Goal: Task Accomplishment & Management: Manage account settings

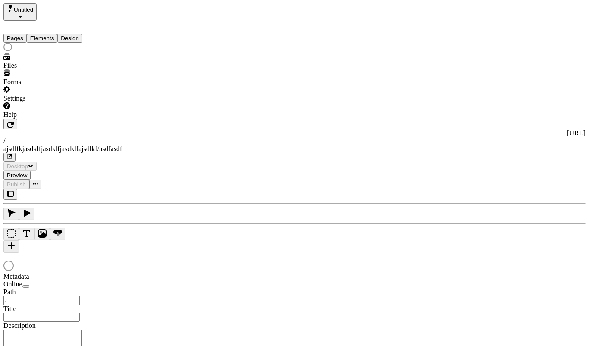
type input "/ajsdlfkjasdklfjasdklfjasdklfajsdlkf/asdfasdf"
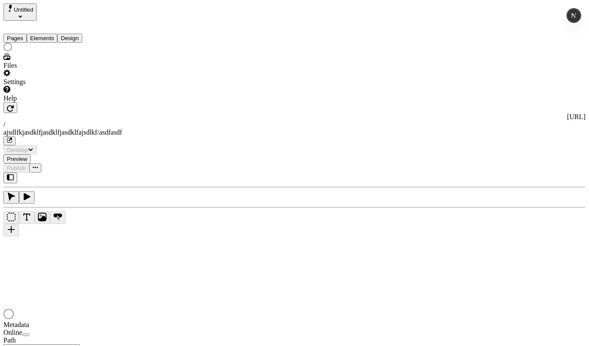
type input "/ajsdlfkjasdklfjasdklfjasdklfajsdlkf/asdfasdf"
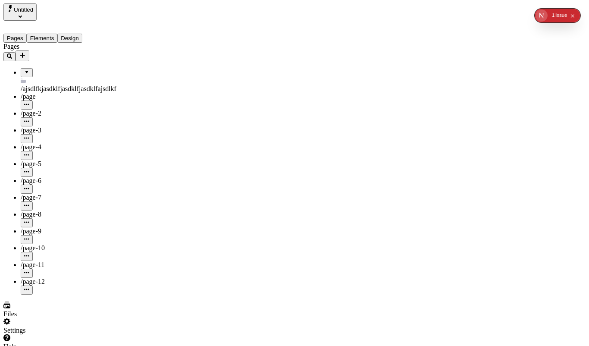
click at [80, 34] on button "Design" at bounding box center [69, 38] width 25 height 9
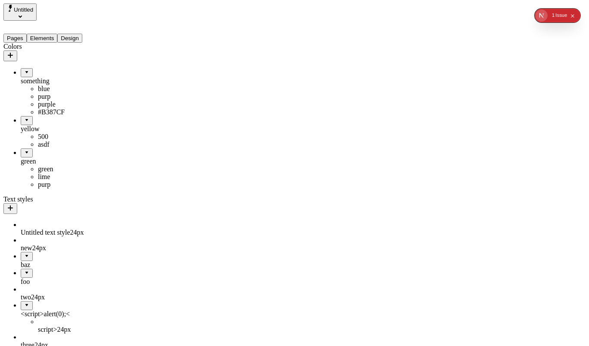
drag, startPoint x: 24, startPoint y: 168, endPoint x: 66, endPoint y: 157, distance: 43.1
drag, startPoint x: 46, startPoint y: 159, endPoint x: 40, endPoint y: 118, distance: 42.2
drag, startPoint x: 28, startPoint y: 128, endPoint x: 71, endPoint y: 208, distance: 90.5
drag, startPoint x: 21, startPoint y: 129, endPoint x: 49, endPoint y: 58, distance: 76.4
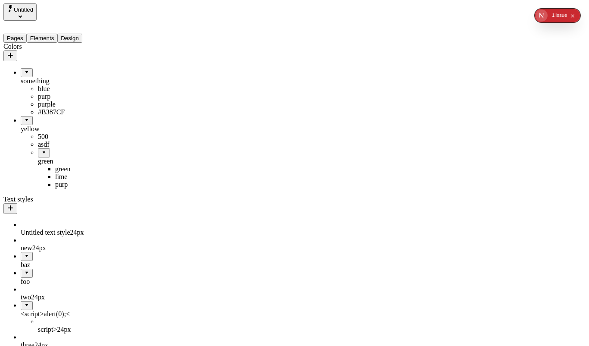
drag, startPoint x: 32, startPoint y: 127, endPoint x: 37, endPoint y: 55, distance: 72.1
drag, startPoint x: 22, startPoint y: 129, endPoint x: 45, endPoint y: 75, distance: 58.7
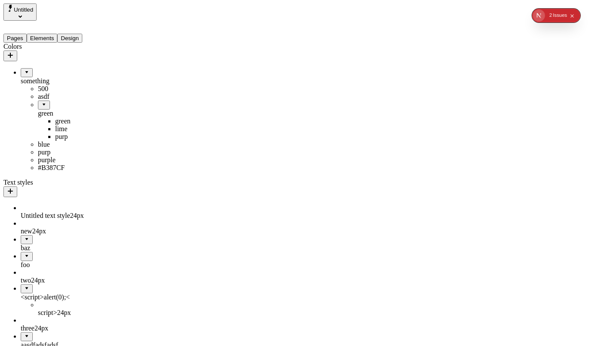
drag, startPoint x: 34, startPoint y: 101, endPoint x: 38, endPoint y: 202, distance: 100.5
click at [41, 69] on div "something" at bounding box center [64, 76] width 86 height 17
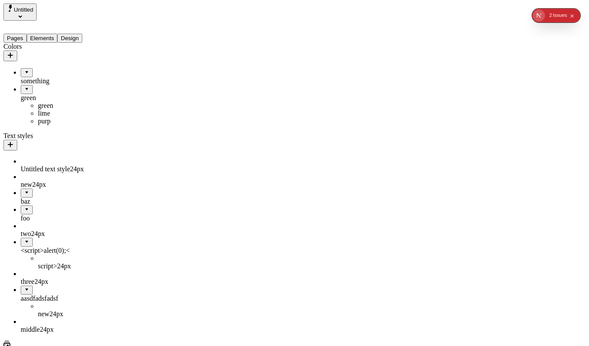
click at [39, 77] on div "something" at bounding box center [64, 81] width 86 height 8
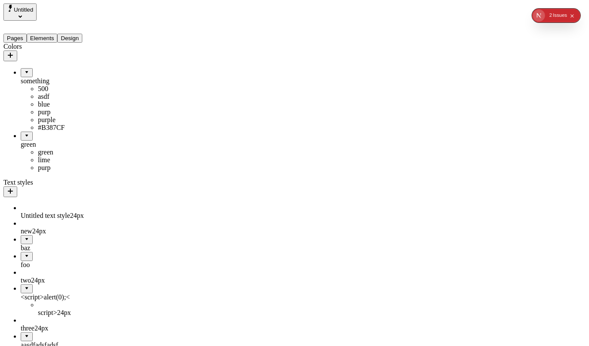
click at [14, 52] on icon "button" at bounding box center [10, 55] width 7 height 7
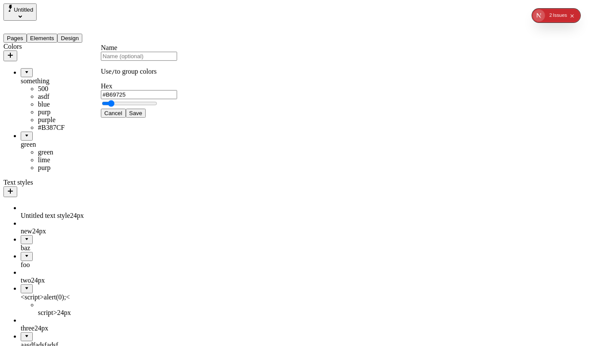
type input "#B69425"
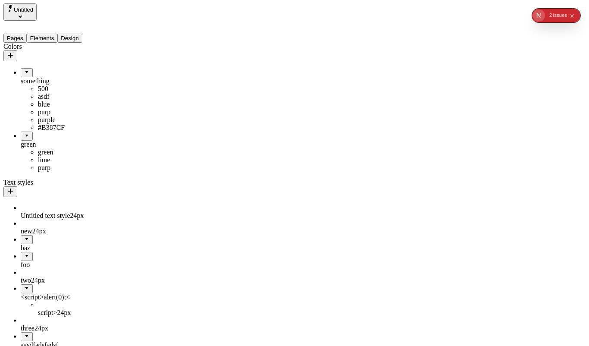
click at [38, 85] on div "500" at bounding box center [72, 89] width 69 height 8
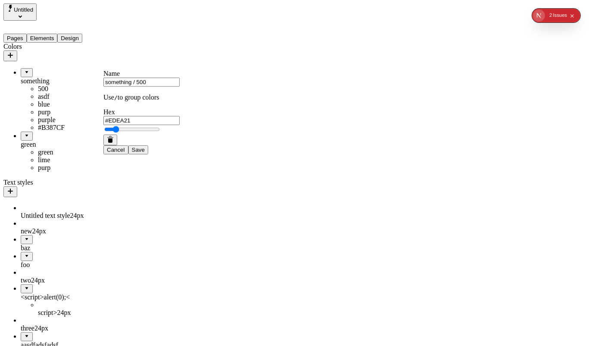
click at [123, 87] on input "something / 500" at bounding box center [141, 82] width 76 height 9
type input "yellow / 500"
click at [128, 145] on button "Save" at bounding box center [138, 149] width 20 height 9
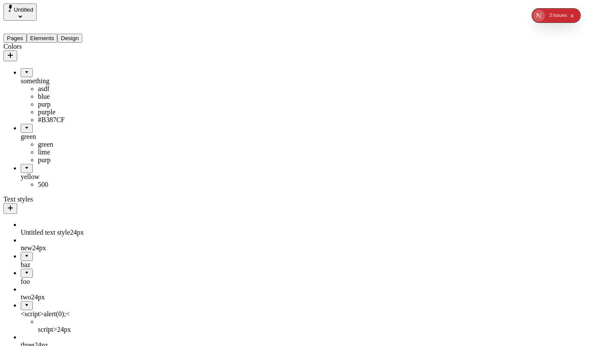
drag, startPoint x: 36, startPoint y: 74, endPoint x: 59, endPoint y: 200, distance: 128.8
drag, startPoint x: 32, startPoint y: 128, endPoint x: 52, endPoint y: 129, distance: 19.4
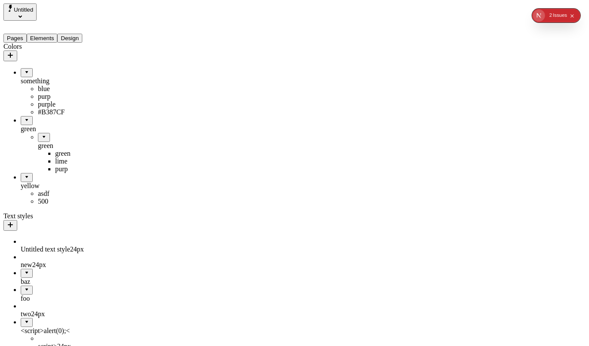
drag, startPoint x: 26, startPoint y: 192, endPoint x: 81, endPoint y: 183, distance: 55.9
drag, startPoint x: 30, startPoint y: 141, endPoint x: 57, endPoint y: 122, distance: 33.1
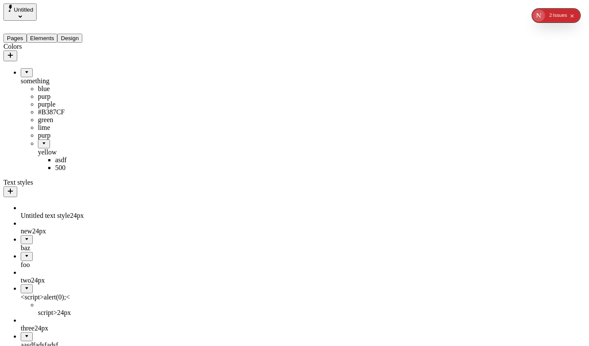
drag, startPoint x: 33, startPoint y: 166, endPoint x: 43, endPoint y: 61, distance: 105.2
drag, startPoint x: 34, startPoint y: 156, endPoint x: 55, endPoint y: 120, distance: 41.9
drag, startPoint x: 40, startPoint y: 165, endPoint x: 28, endPoint y: 208, distance: 44.8
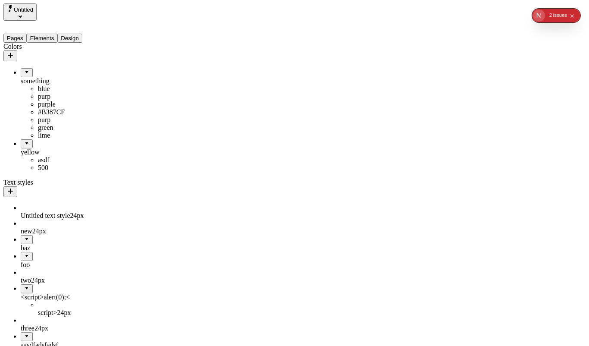
drag, startPoint x: 28, startPoint y: 65, endPoint x: 45, endPoint y: 169, distance: 105.1
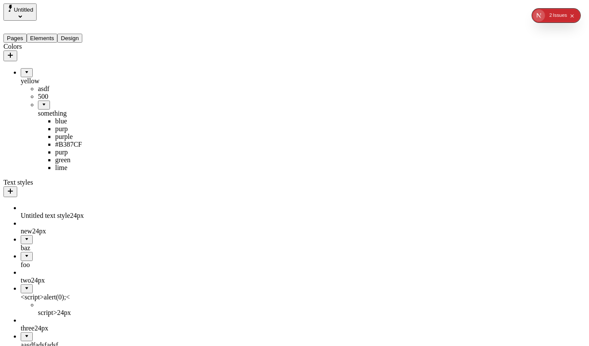
drag, startPoint x: 35, startPoint y: 102, endPoint x: 48, endPoint y: 46, distance: 57.1
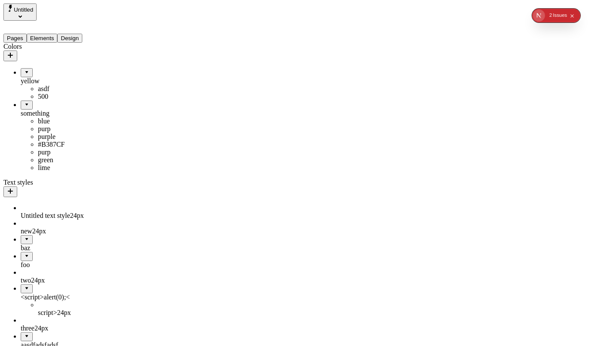
drag, startPoint x: 33, startPoint y: 64, endPoint x: 44, endPoint y: 51, distance: 16.5
drag, startPoint x: 40, startPoint y: 66, endPoint x: 50, endPoint y: 49, distance: 19.7
drag, startPoint x: 30, startPoint y: 66, endPoint x: 46, endPoint y: 50, distance: 22.9
drag, startPoint x: 35, startPoint y: 64, endPoint x: 50, endPoint y: 51, distance: 20.5
drag, startPoint x: 38, startPoint y: 66, endPoint x: 54, endPoint y: 51, distance: 22.0
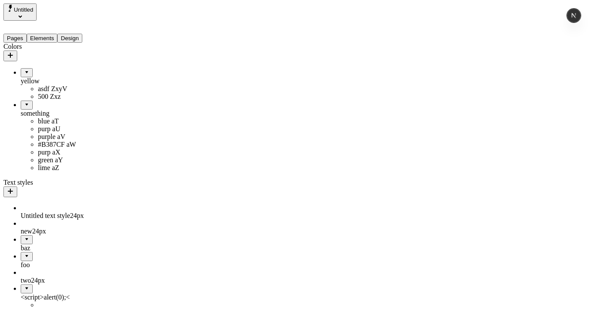
scroll to position [3, 0]
drag, startPoint x: 44, startPoint y: 100, endPoint x: 74, endPoint y: 99, distance: 30.2
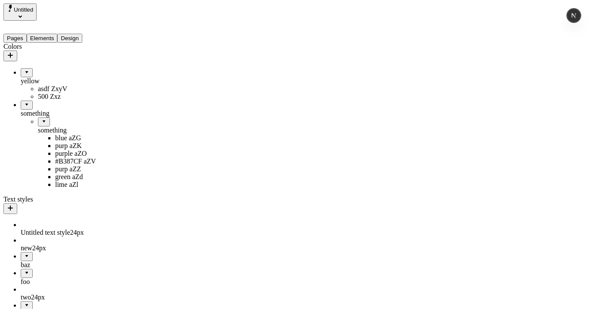
drag, startPoint x: 34, startPoint y: 111, endPoint x: 56, endPoint y: 59, distance: 56.6
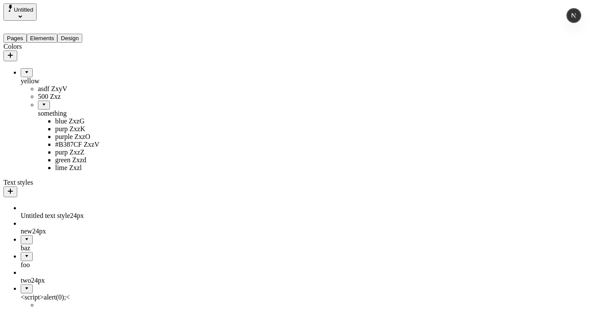
drag, startPoint x: 97, startPoint y: 43, endPoint x: 93, endPoint y: 46, distance: 5.3
click at [14, 52] on icon "button" at bounding box center [10, 55] width 7 height 7
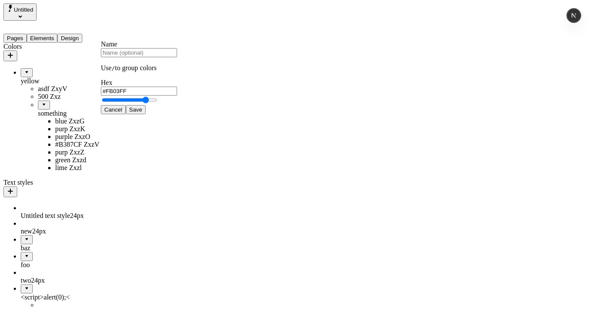
type input "#FB00FF"
drag, startPoint x: 194, startPoint y: 171, endPoint x: 170, endPoint y: 157, distance: 26.8
click at [142, 113] on span "Save" at bounding box center [135, 109] width 13 height 6
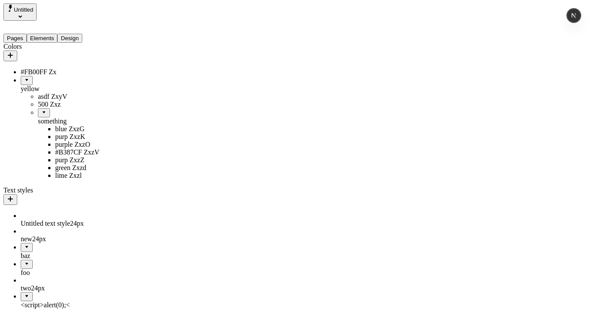
scroll to position [2, 0]
drag, startPoint x: 36, startPoint y: 60, endPoint x: 56, endPoint y: 58, distance: 19.9
click at [50, 68] on div "#FB00FF Zw" at bounding box center [64, 72] width 86 height 8
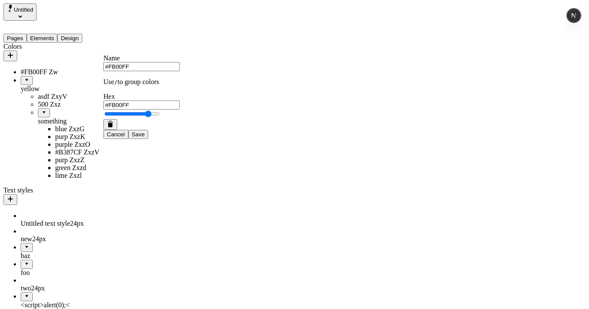
drag, startPoint x: 33, startPoint y: 63, endPoint x: 56, endPoint y: 46, distance: 28.6
click at [120, 71] on input "#FB00FF" at bounding box center [141, 66] width 76 height 9
type input "pink /#FB00FF"
click at [128, 130] on button "Save" at bounding box center [138, 134] width 20 height 9
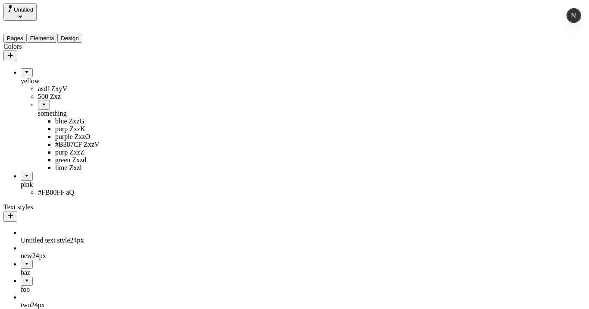
drag, startPoint x: 45, startPoint y: 100, endPoint x: 40, endPoint y: 99, distance: 4.8
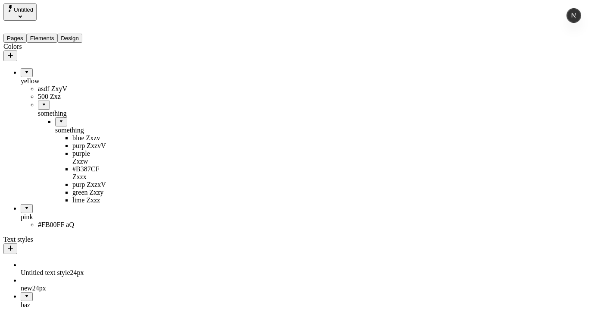
drag, startPoint x: 19, startPoint y: 62, endPoint x: 45, endPoint y: 217, distance: 157.3
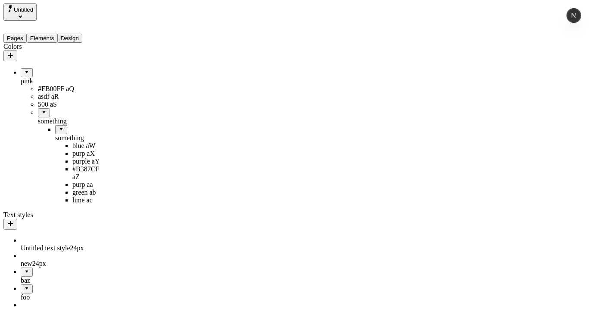
click at [14, 52] on icon "button" at bounding box center [10, 55] width 7 height 7
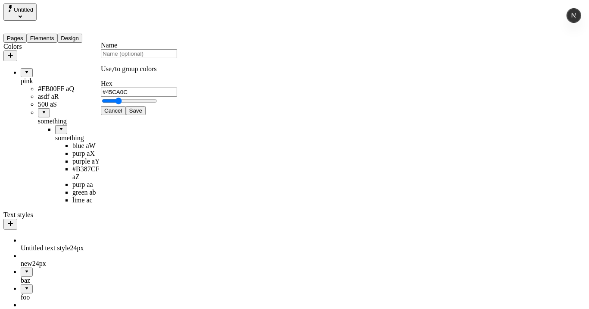
click at [55, 125] on div "something" at bounding box center [81, 133] width 52 height 17
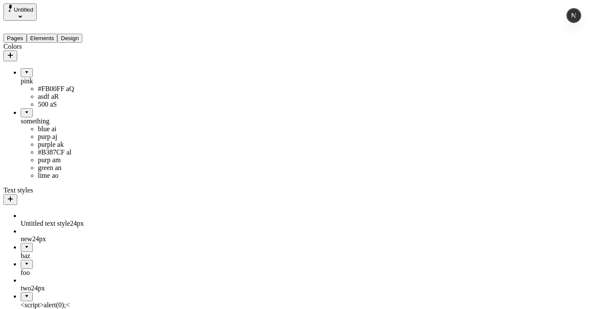
drag, startPoint x: 29, startPoint y: 114, endPoint x: 45, endPoint y: 48, distance: 67.5
click at [14, 52] on icon "button" at bounding box center [10, 55] width 7 height 7
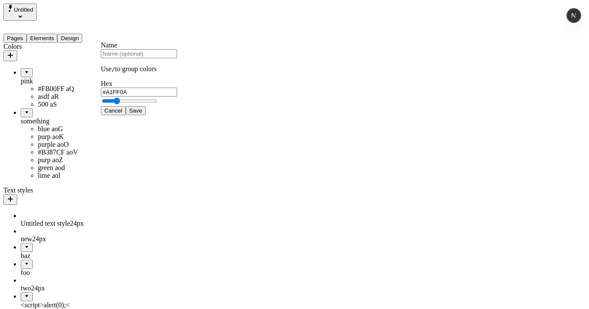
type input "#9DFF00"
type input "yellow / green"
click at [126, 106] on button "Save" at bounding box center [136, 110] width 20 height 9
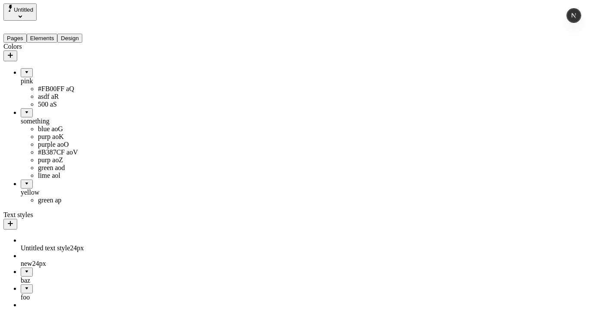
drag, startPoint x: 31, startPoint y: 85, endPoint x: 59, endPoint y: 222, distance: 140.1
drag, startPoint x: 44, startPoint y: 86, endPoint x: 62, endPoint y: 222, distance: 136.6
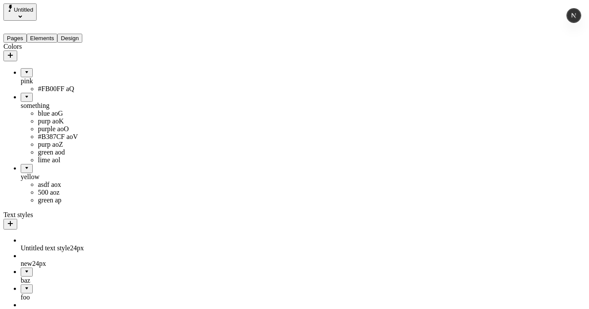
drag, startPoint x: 28, startPoint y: 192, endPoint x: 64, endPoint y: 86, distance: 112.6
drag, startPoint x: 47, startPoint y: 160, endPoint x: 37, endPoint y: 44, distance: 117.2
drag, startPoint x: 25, startPoint y: 189, endPoint x: 59, endPoint y: 61, distance: 132.1
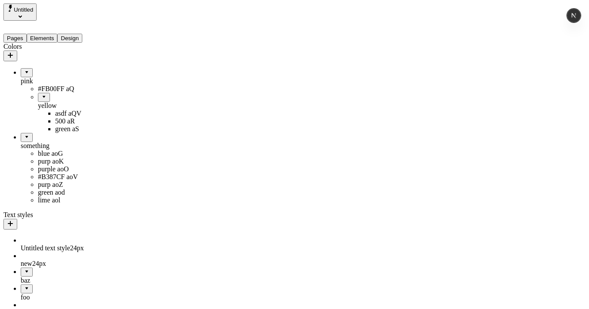
click at [55, 127] on div "green aS" at bounding box center [81, 129] width 52 height 8
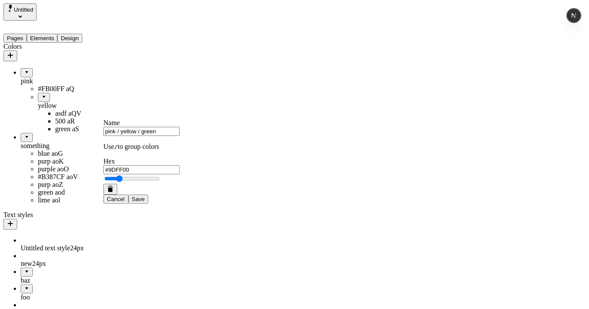
click at [43, 85] on div "#FB00FF aQ" at bounding box center [72, 89] width 69 height 8
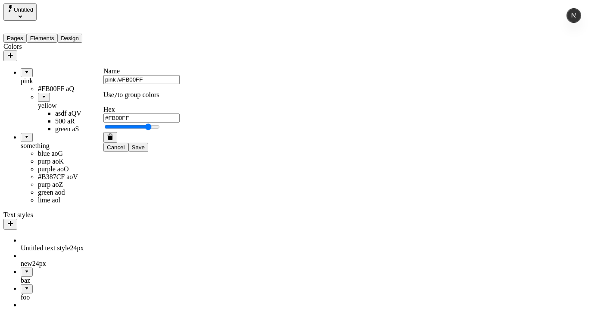
click at [38, 102] on div "yellow" at bounding box center [72, 106] width 69 height 8
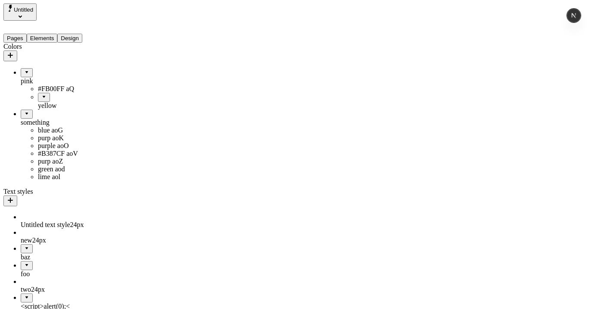
drag, startPoint x: 37, startPoint y: 85, endPoint x: 30, endPoint y: 91, distance: 8.8
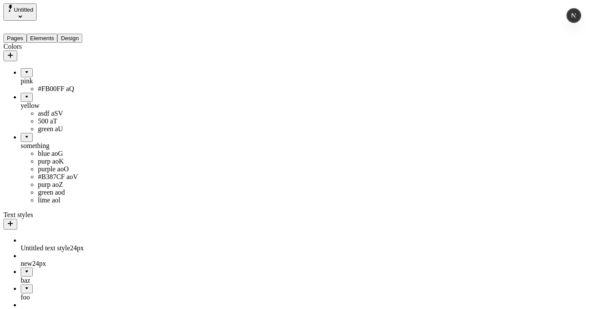
click at [38, 125] on div "green aU" at bounding box center [72, 129] width 69 height 8
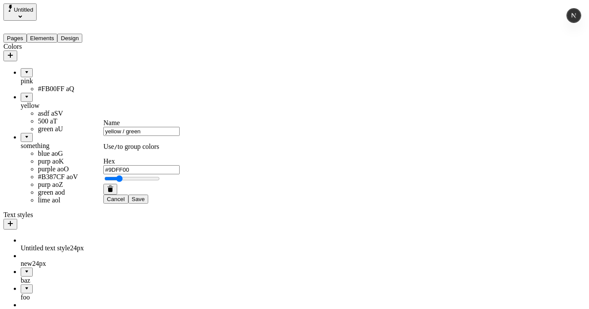
click at [127, 136] on input "yellow / green" at bounding box center [141, 131] width 76 height 9
click at [154, 136] on input "yellow / green" at bounding box center [141, 131] width 76 height 9
type input "yellow / green / greeny"
click at [128, 194] on button "Save" at bounding box center [138, 198] width 20 height 9
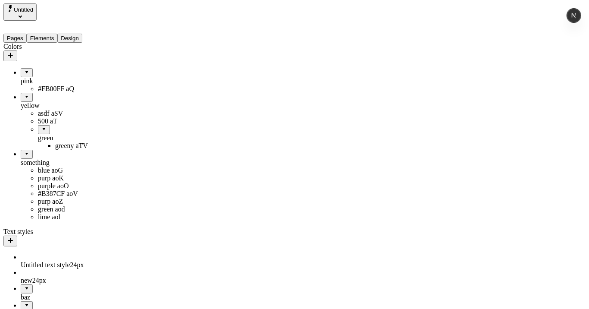
drag, startPoint x: 28, startPoint y: 88, endPoint x: 70, endPoint y: 59, distance: 51.4
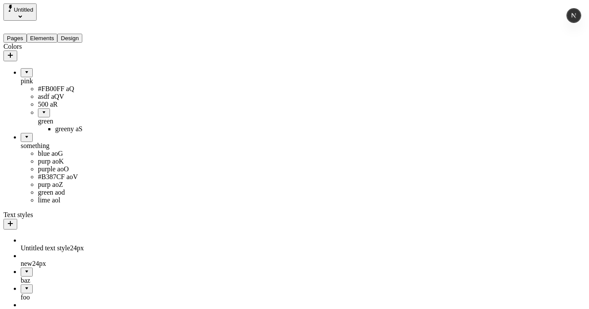
drag, startPoint x: 32, startPoint y: 112, endPoint x: 72, endPoint y: 45, distance: 77.8
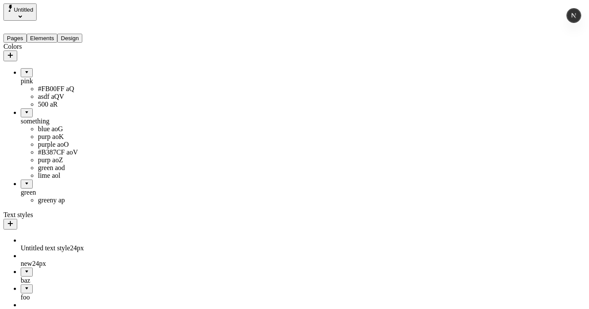
drag, startPoint x: 38, startPoint y: 192, endPoint x: 47, endPoint y: 225, distance: 34.4
click at [41, 188] on div "lime aov" at bounding box center [72, 185] width 69 height 8
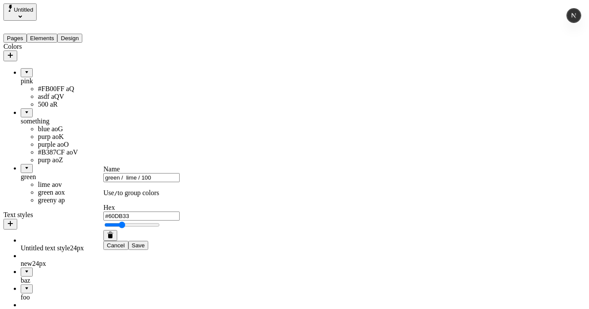
type input "green / lime / 100"
click at [128, 240] on button "Save" at bounding box center [138, 244] width 20 height 9
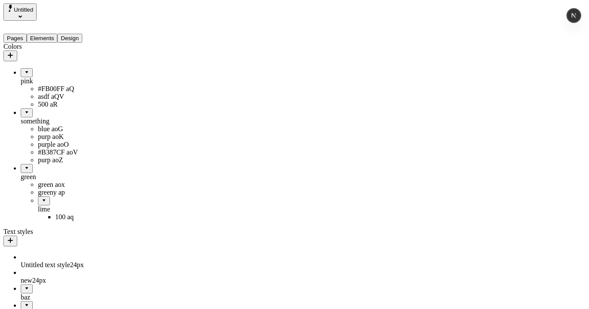
drag, startPoint x: 27, startPoint y: 190, endPoint x: 44, endPoint y: 112, distance: 80.3
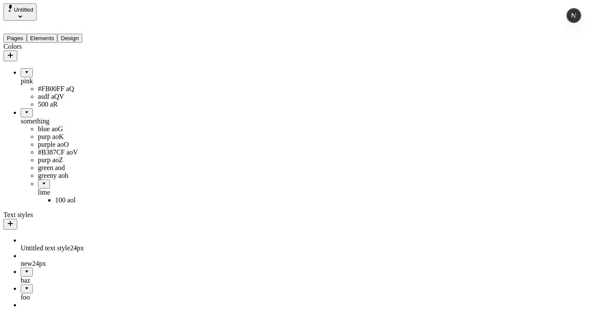
click at [17, 50] on button "button" at bounding box center [10, 55] width 14 height 11
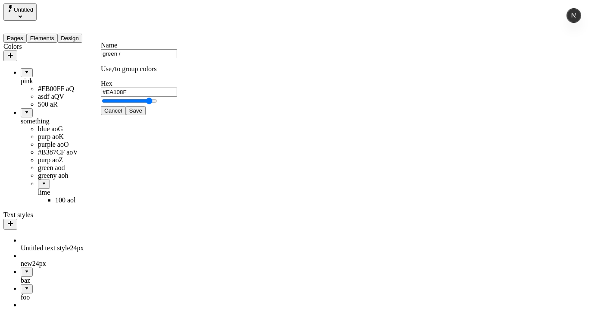
type input "green /"
type input "#2DEA10"
click at [143, 58] on input "green /" at bounding box center [139, 53] width 76 height 9
type input "green / lad"
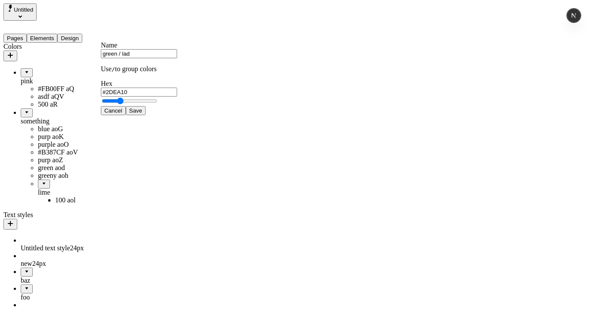
click at [126, 106] on button "Save" at bounding box center [136, 110] width 20 height 9
click at [142, 114] on span "Save" at bounding box center [135, 110] width 13 height 6
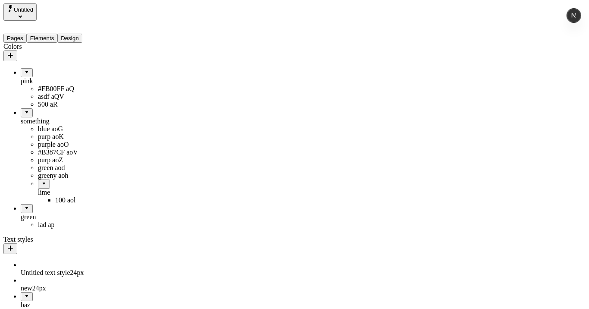
drag, startPoint x: 50, startPoint y: 222, endPoint x: 56, endPoint y: 262, distance: 41.0
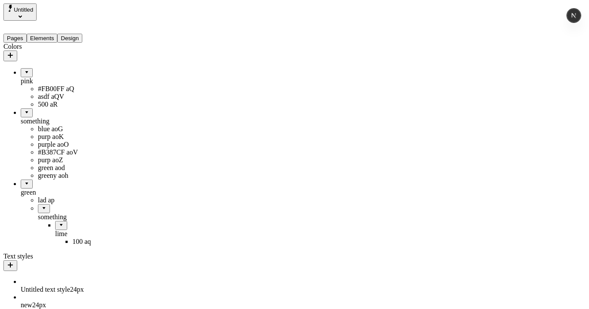
drag, startPoint x: 39, startPoint y: 201, endPoint x: 70, endPoint y: 235, distance: 45.7
drag, startPoint x: 37, startPoint y: 162, endPoint x: 64, endPoint y: 109, distance: 58.6
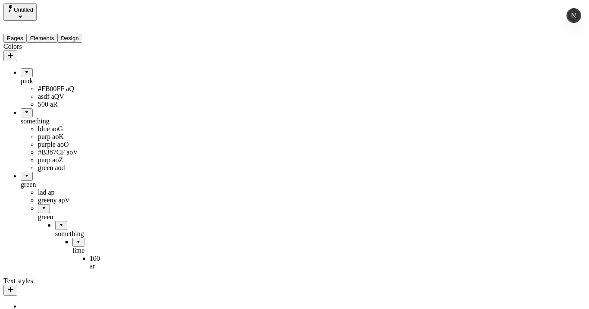
drag, startPoint x: 38, startPoint y: 94, endPoint x: 75, endPoint y: 181, distance: 94.8
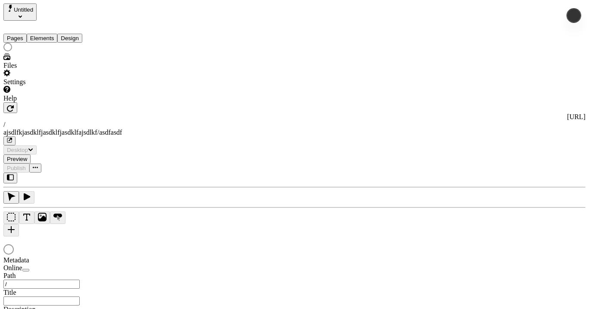
type input "/ajsdlfkjasdklfjasdklfjasdklfajsdlkf/asdfasdf"
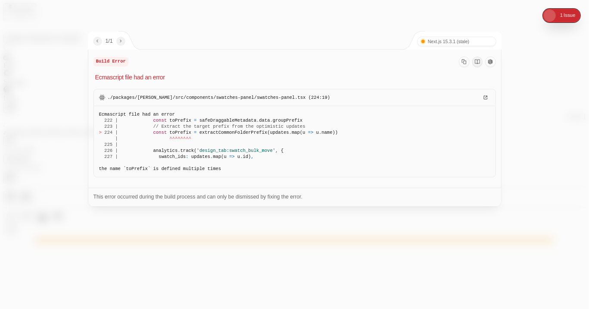
type input "/ajsdlfkjasdklfjasdklfjasdklfajsdlkf/asdfasdf"
